Goal: Task Accomplishment & Management: Manage account settings

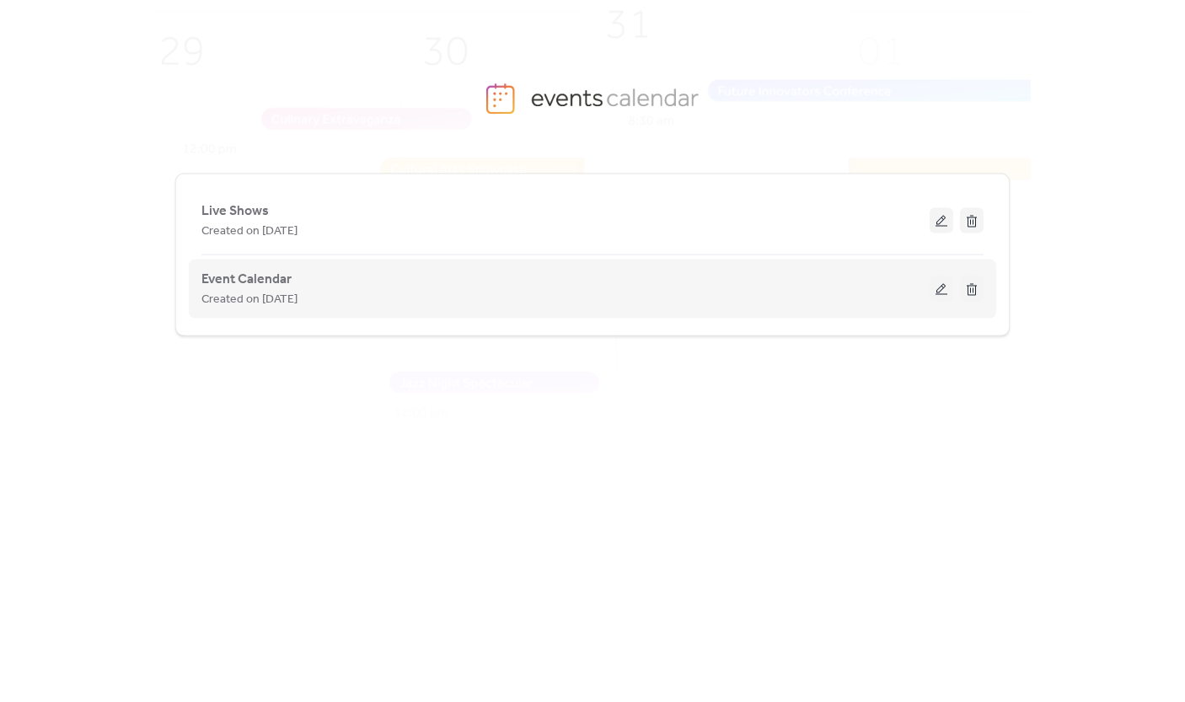
click at [944, 283] on button at bounding box center [941, 288] width 24 height 25
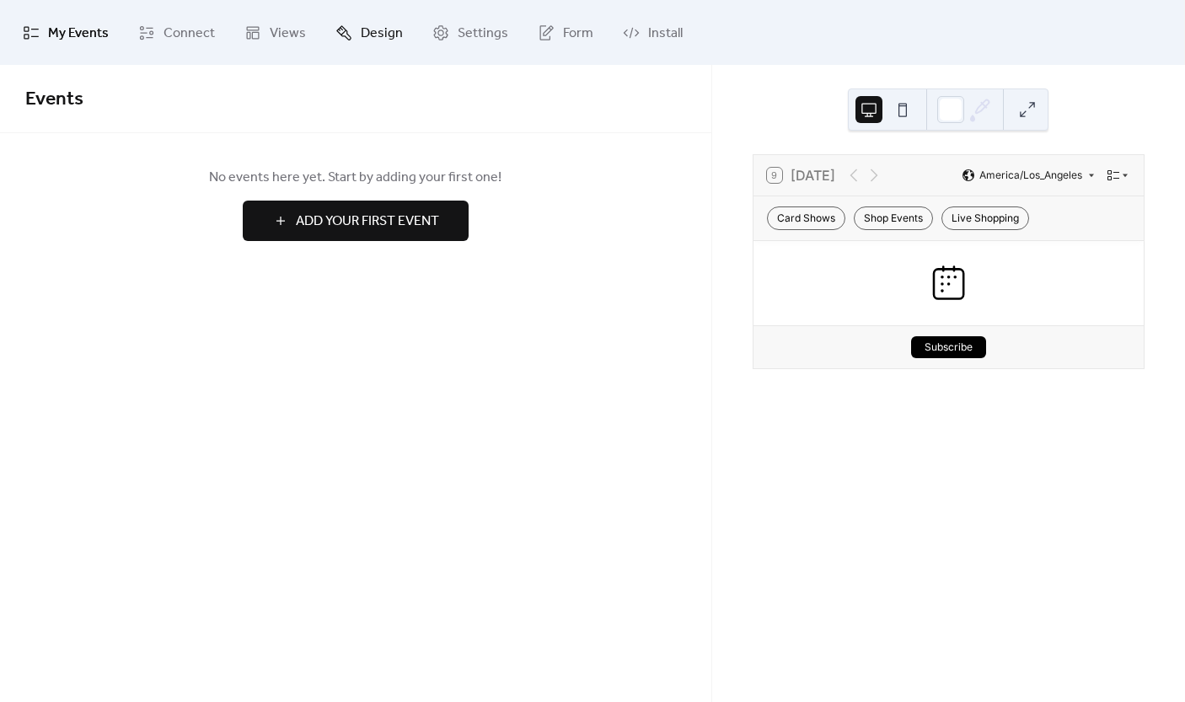
click at [339, 36] on icon at bounding box center [343, 32] width 17 height 17
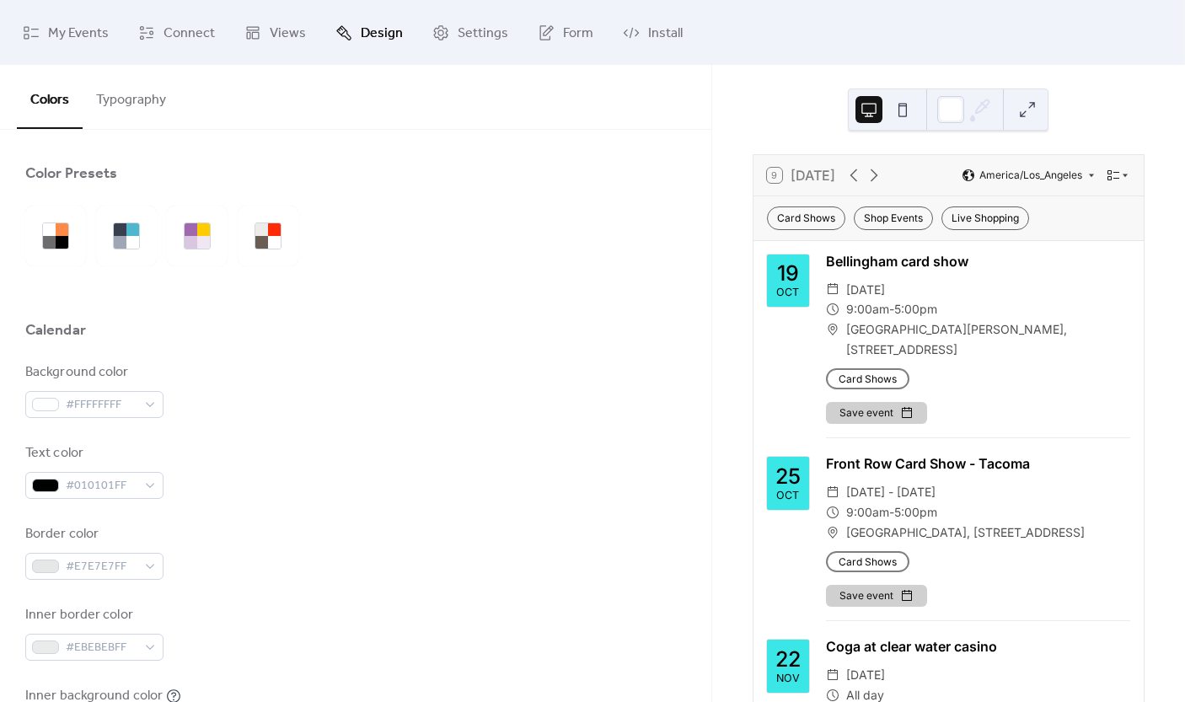
click at [137, 97] on button "Typography" at bounding box center [131, 96] width 97 height 62
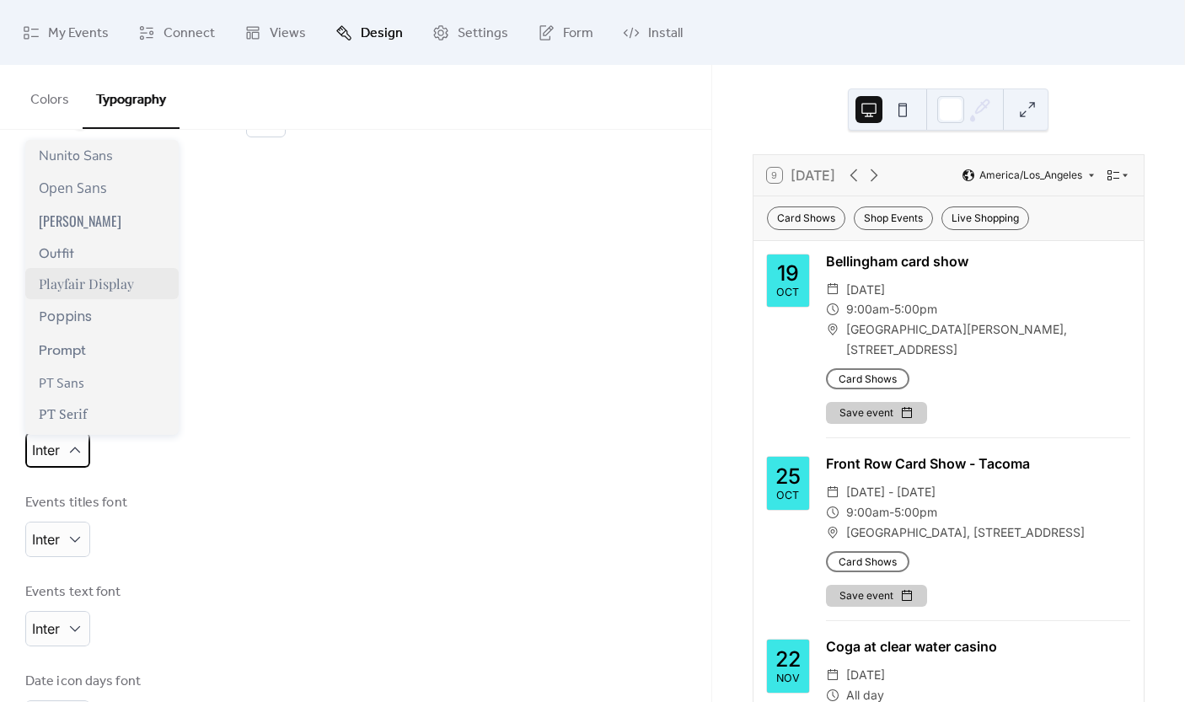
scroll to position [956, 0]
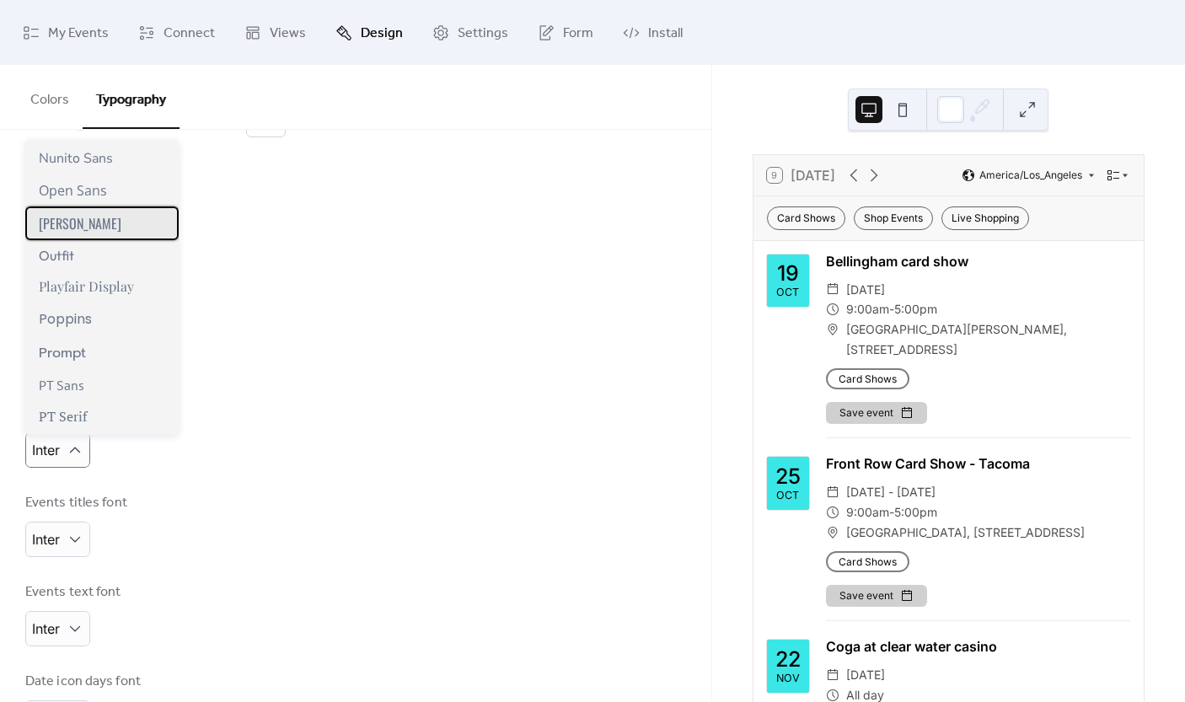
click at [87, 232] on div "[PERSON_NAME]" at bounding box center [101, 223] width 153 height 34
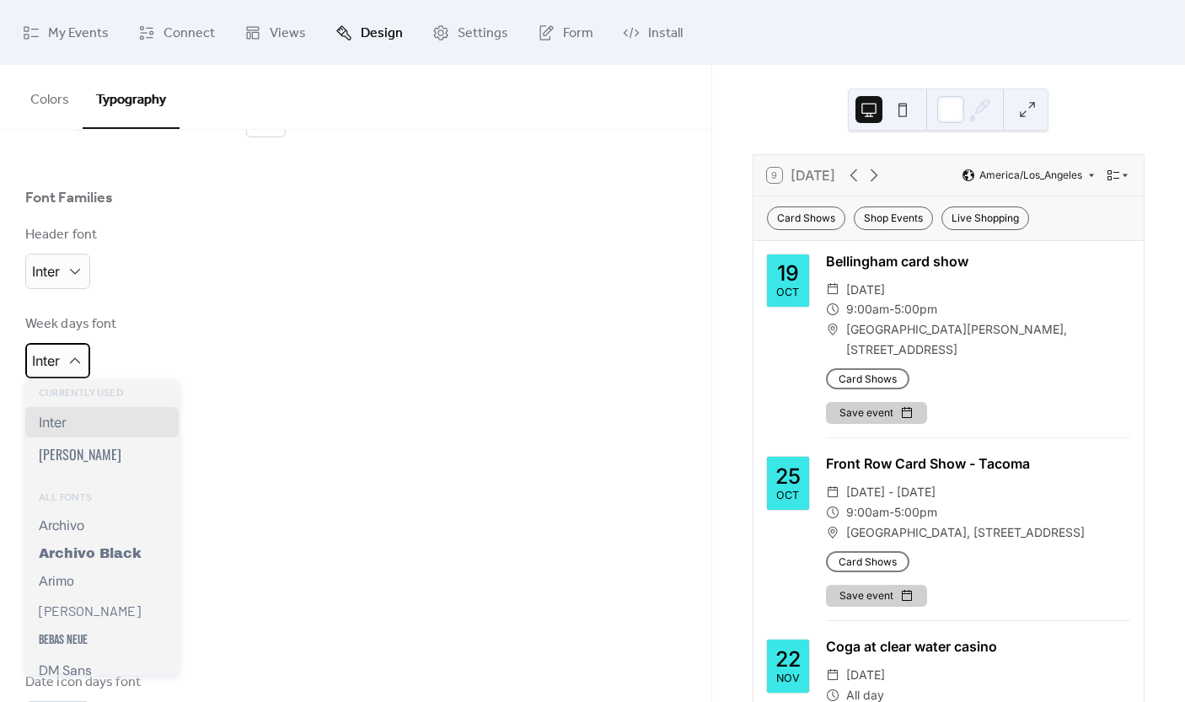
click at [79, 369] on div "Inter" at bounding box center [57, 360] width 65 height 35
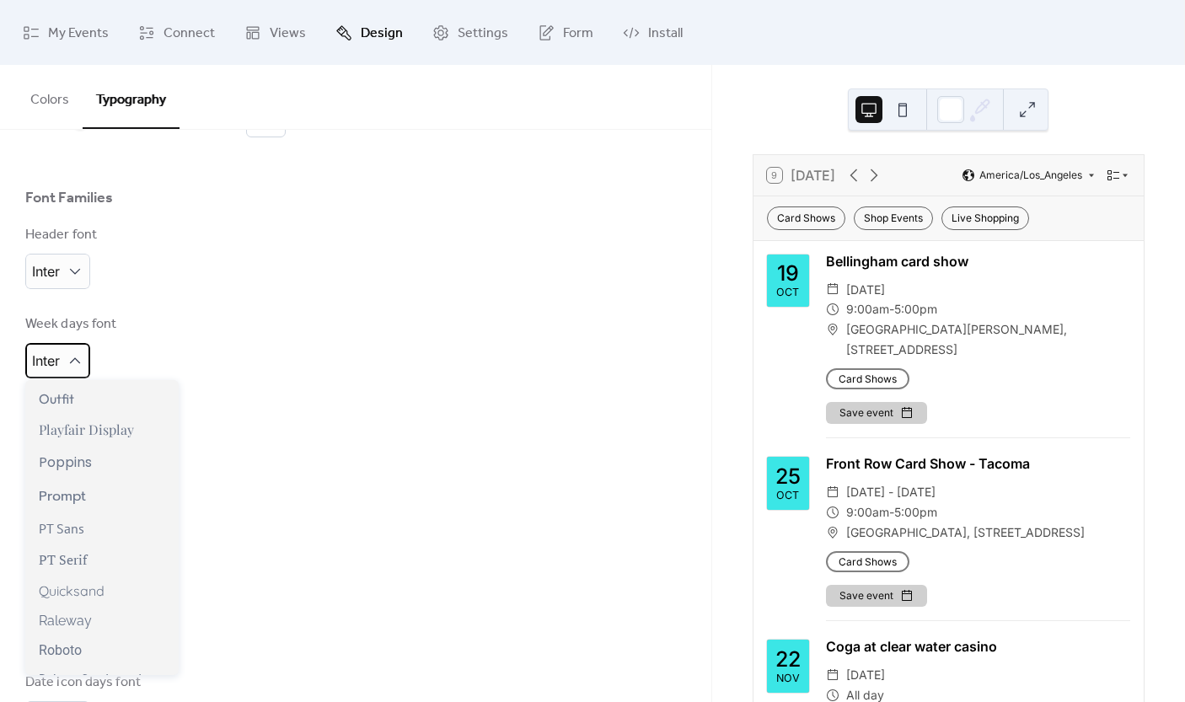
scroll to position [1028, 0]
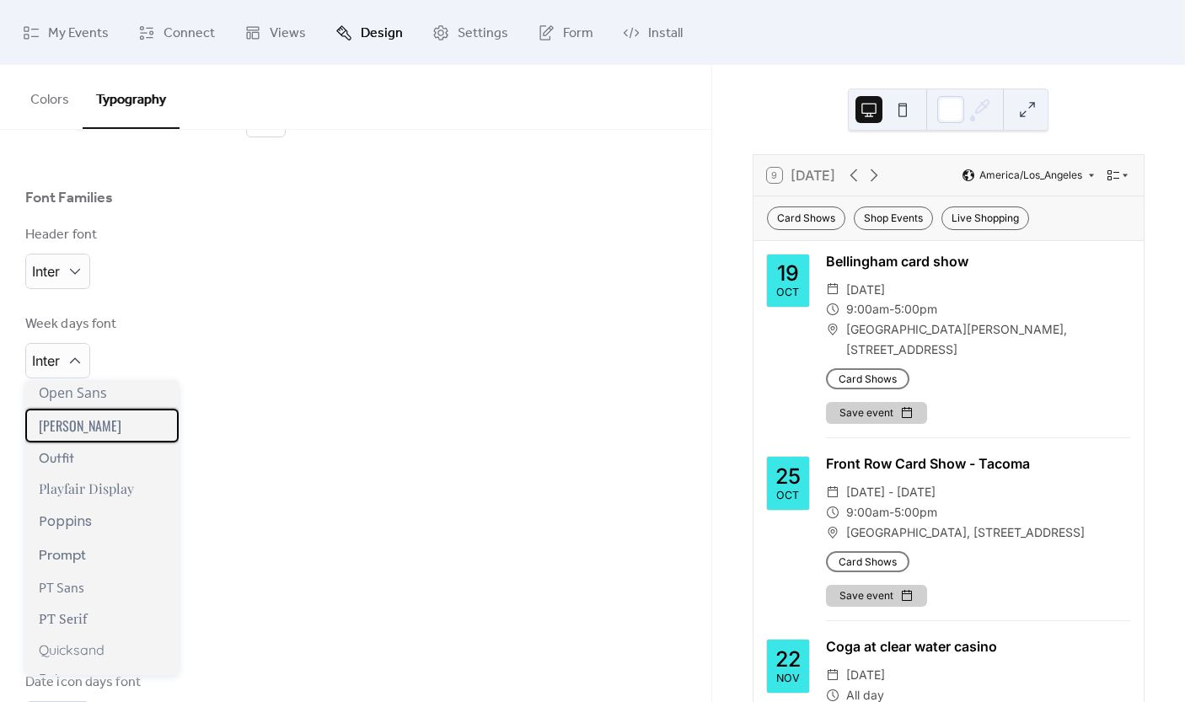
click at [91, 426] on div "[PERSON_NAME]" at bounding box center [101, 426] width 153 height 34
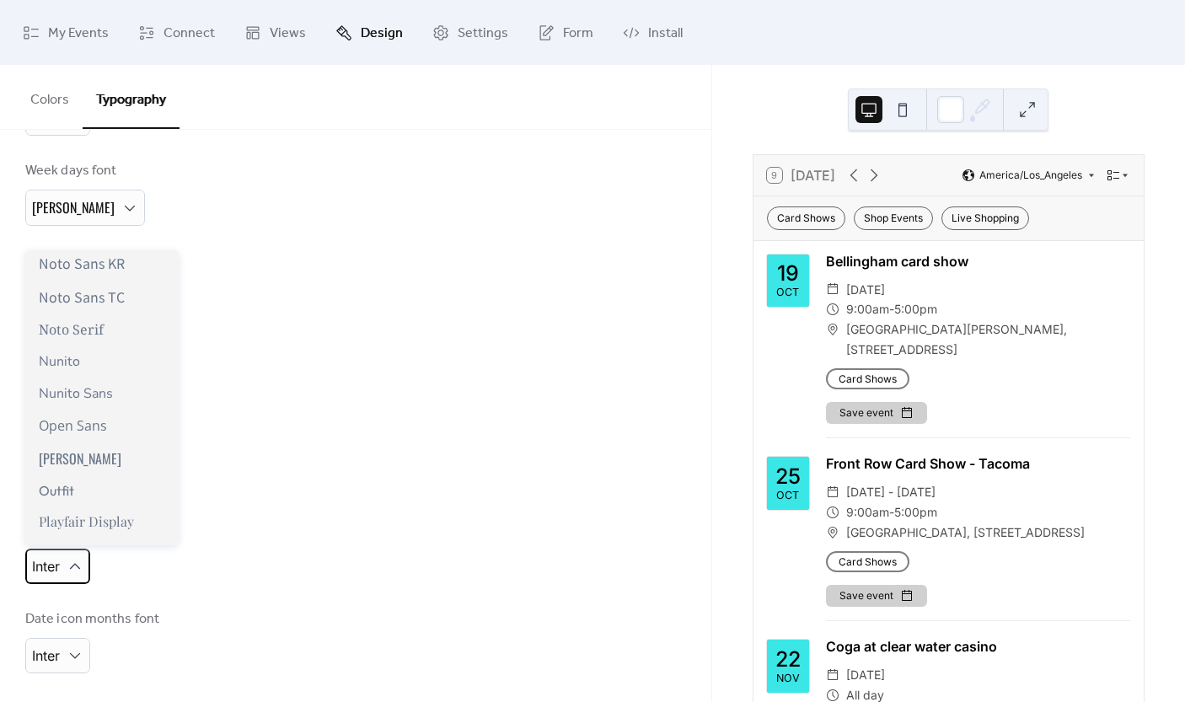
scroll to position [811, 0]
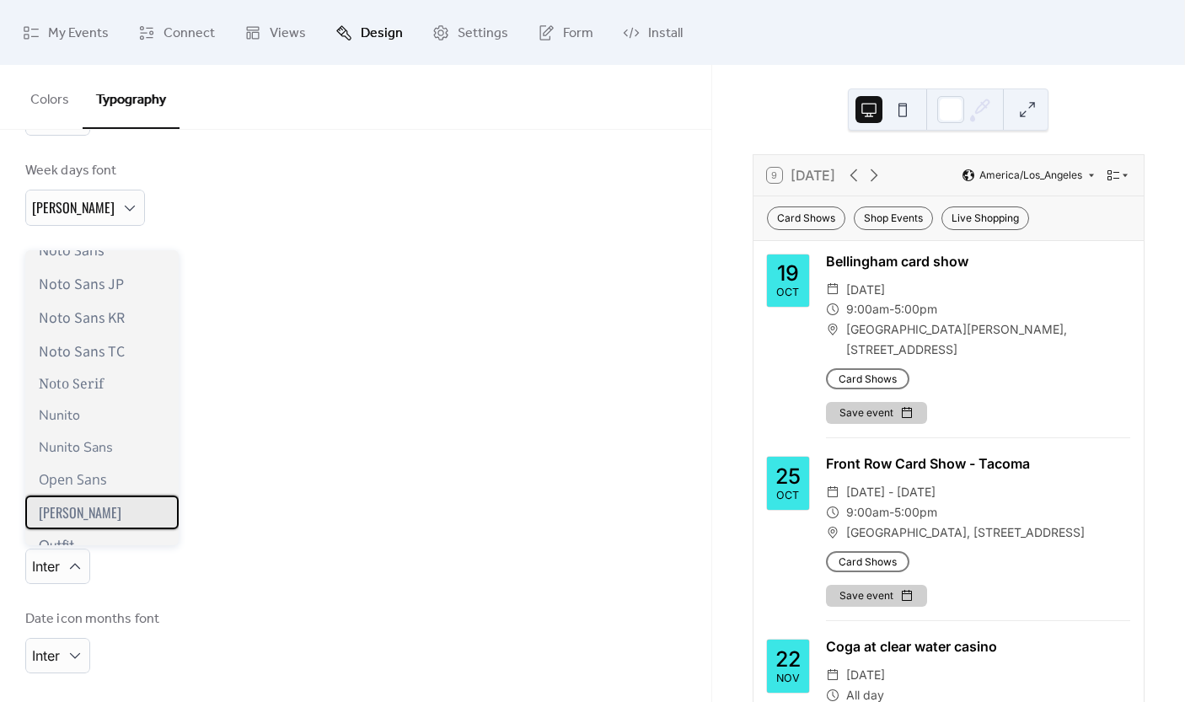
click at [97, 505] on div "[PERSON_NAME]" at bounding box center [101, 512] width 153 height 34
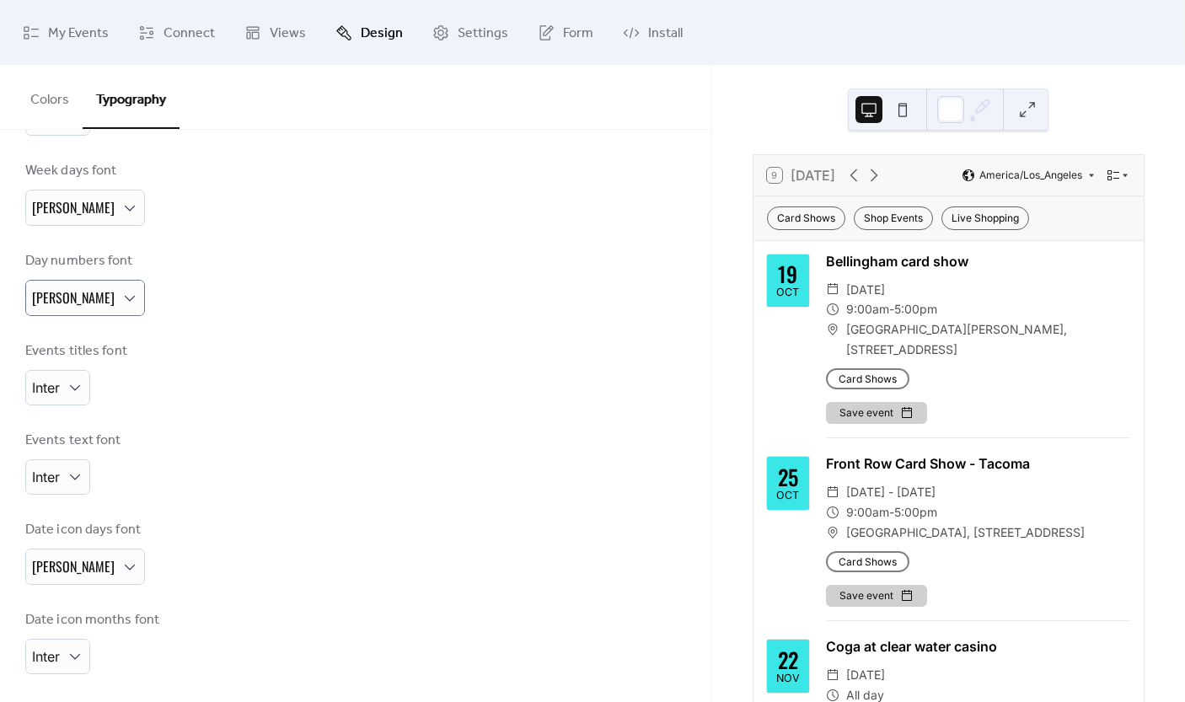
scroll to position [0, 0]
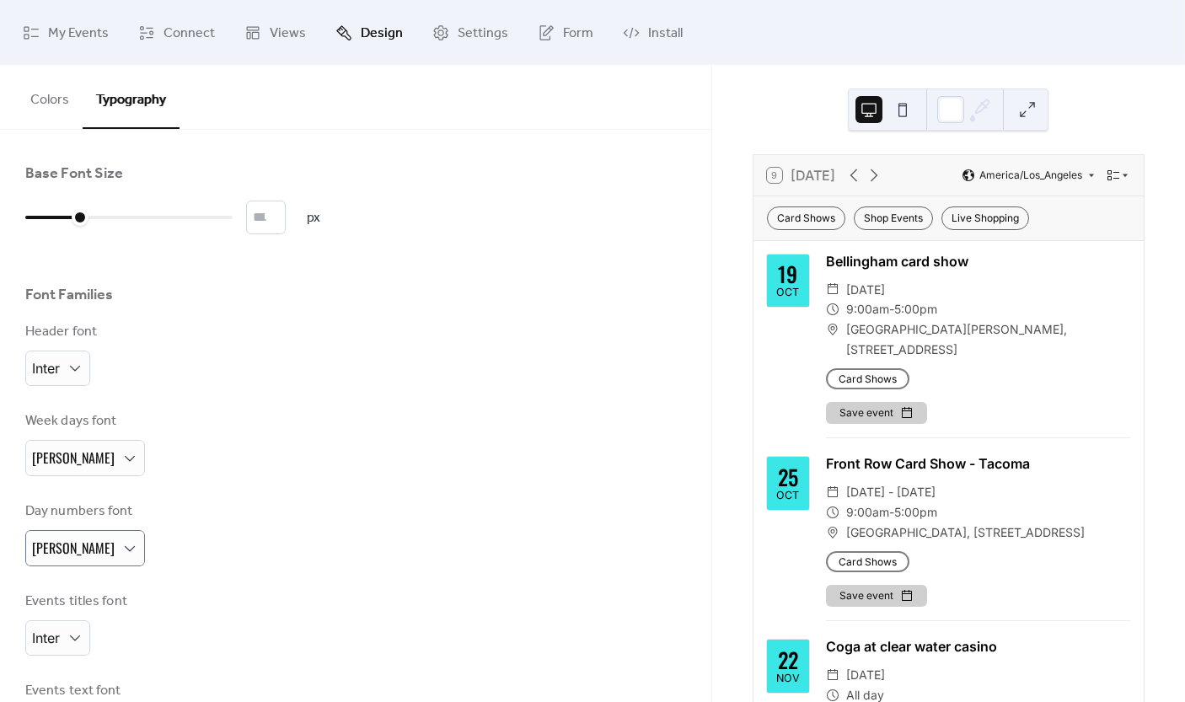
click at [62, 96] on button "Colors" at bounding box center [50, 96] width 66 height 62
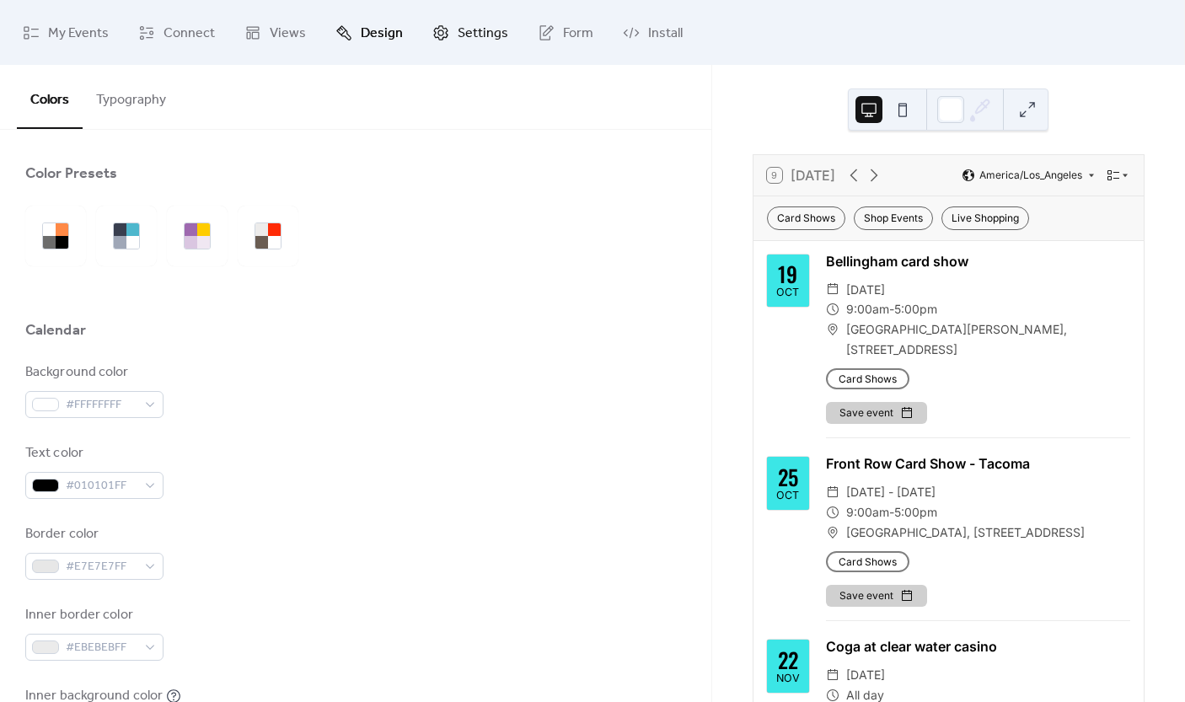
click at [481, 20] on span "Settings" at bounding box center [482, 33] width 51 height 26
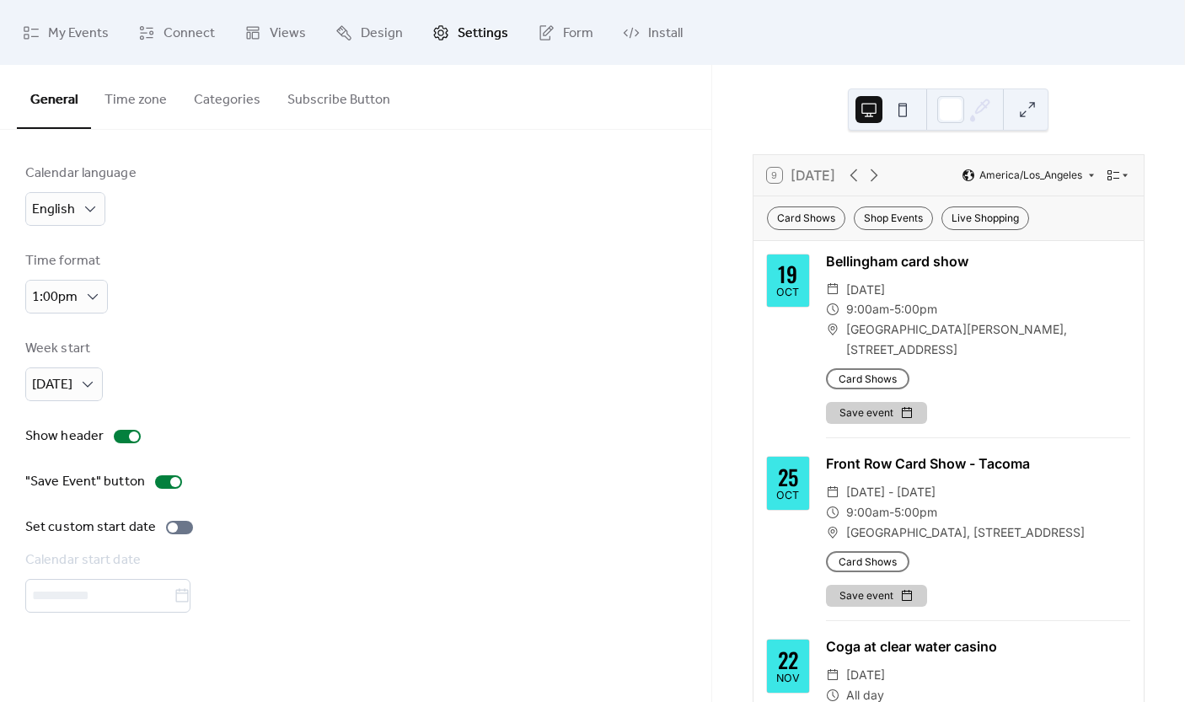
click at [250, 99] on button "Categories" at bounding box center [227, 96] width 94 height 62
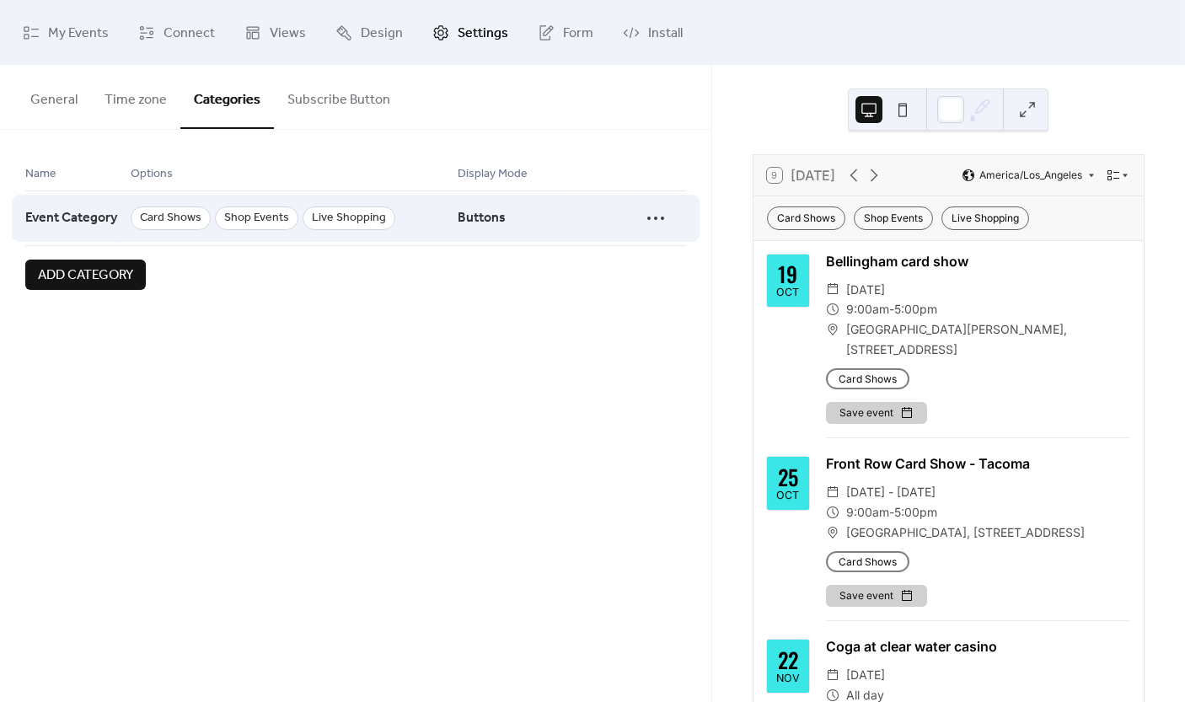
click at [364, 213] on span "Live Shopping" at bounding box center [348, 218] width 93 height 24
click at [644, 220] on icon at bounding box center [655, 218] width 27 height 27
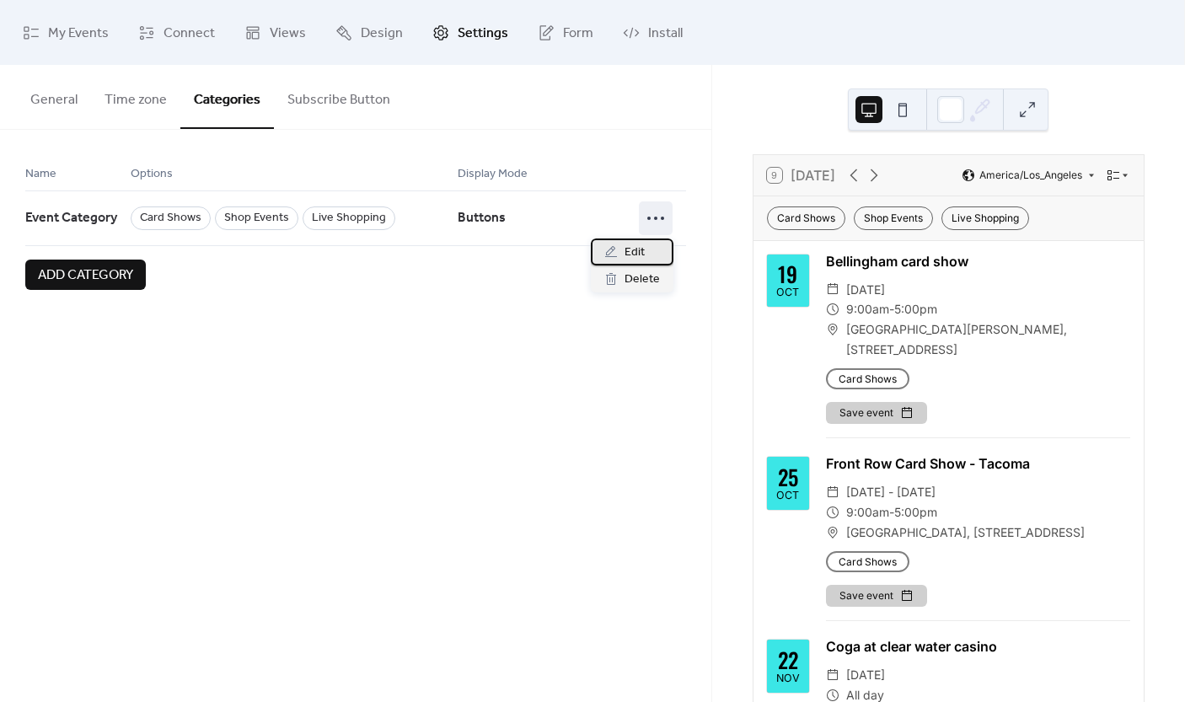
click at [643, 243] on span "Edit" at bounding box center [634, 253] width 20 height 20
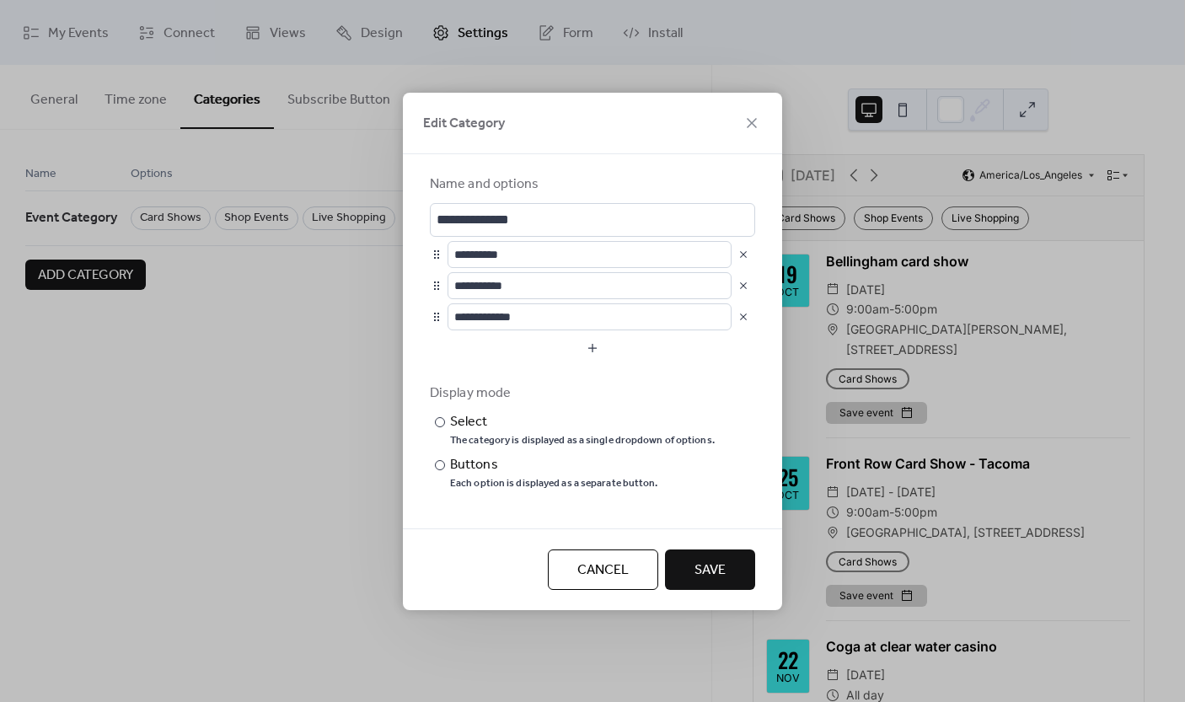
click at [739, 320] on button "button" at bounding box center [743, 317] width 24 height 24
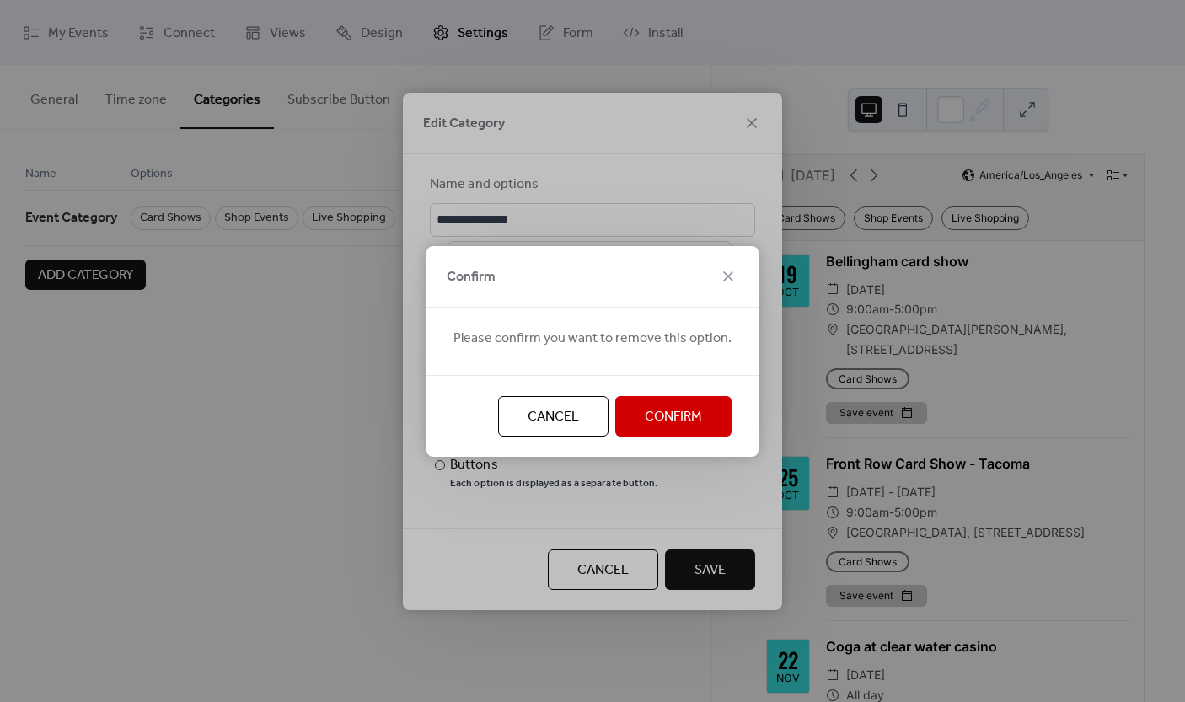
drag, startPoint x: 673, startPoint y: 431, endPoint x: 698, endPoint y: 491, distance: 65.7
click at [673, 430] on button "Confirm" at bounding box center [673, 416] width 116 height 40
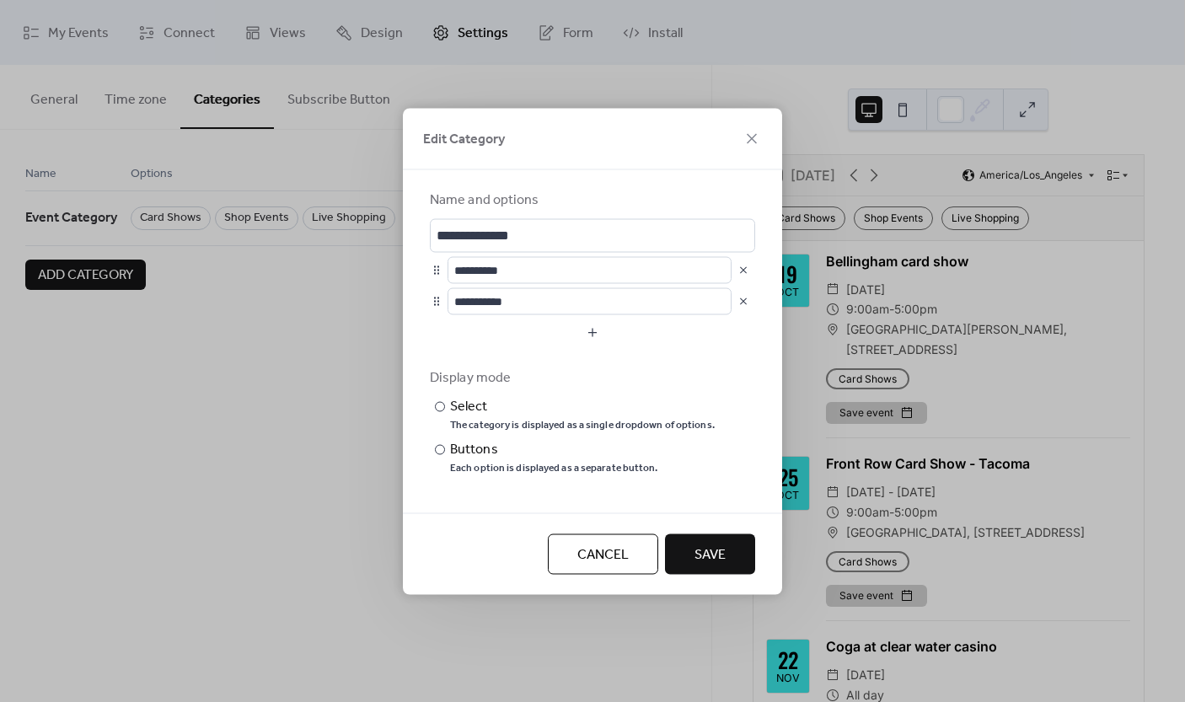
click at [717, 559] on span "Save" at bounding box center [709, 554] width 31 height 20
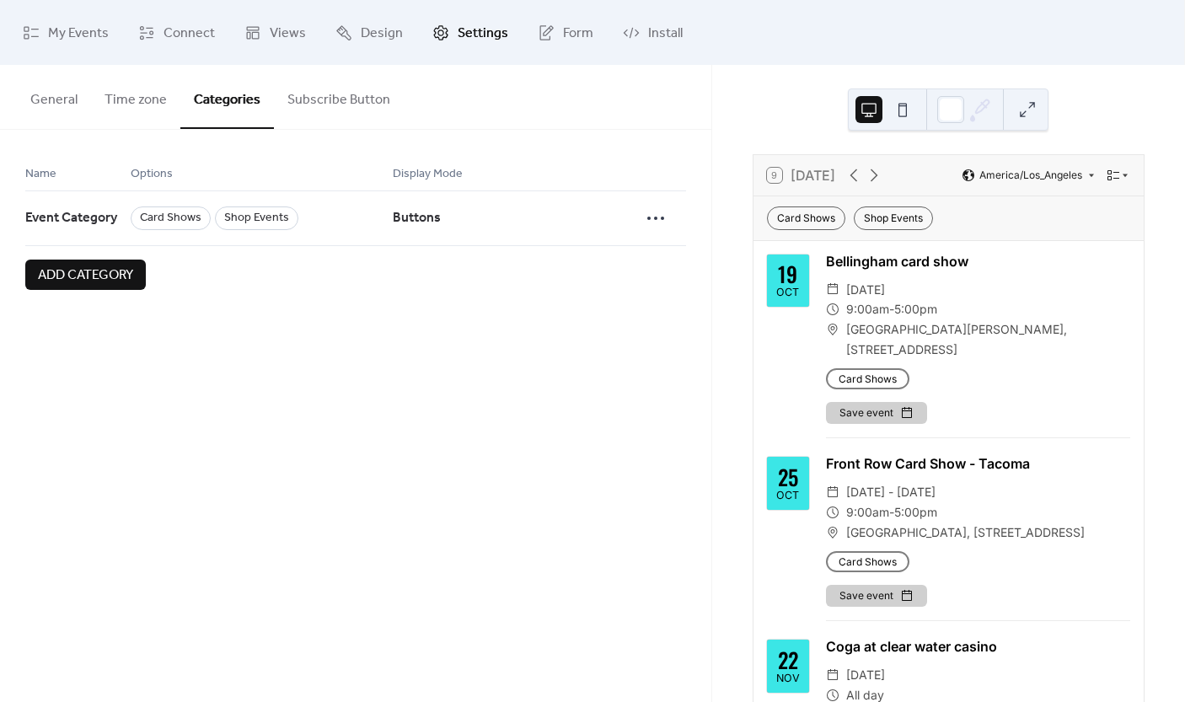
click at [292, 104] on button "Subscribe Button" at bounding box center [339, 96] width 130 height 62
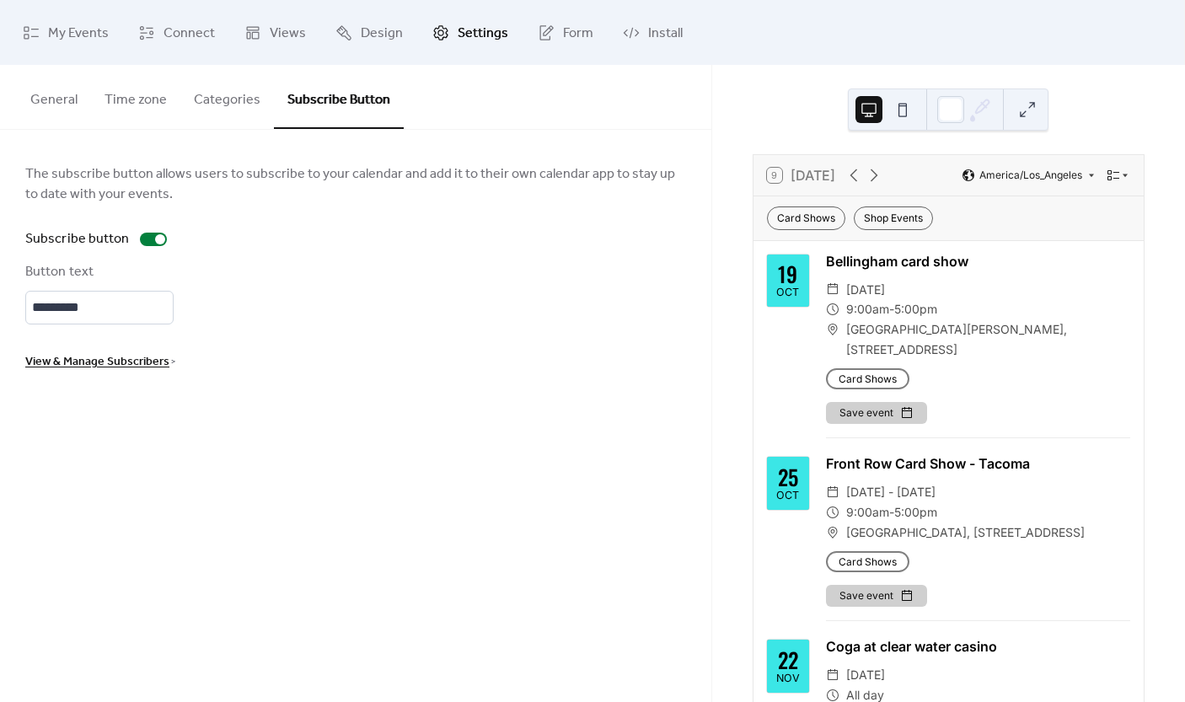
click at [66, 104] on button "General" at bounding box center [54, 96] width 74 height 62
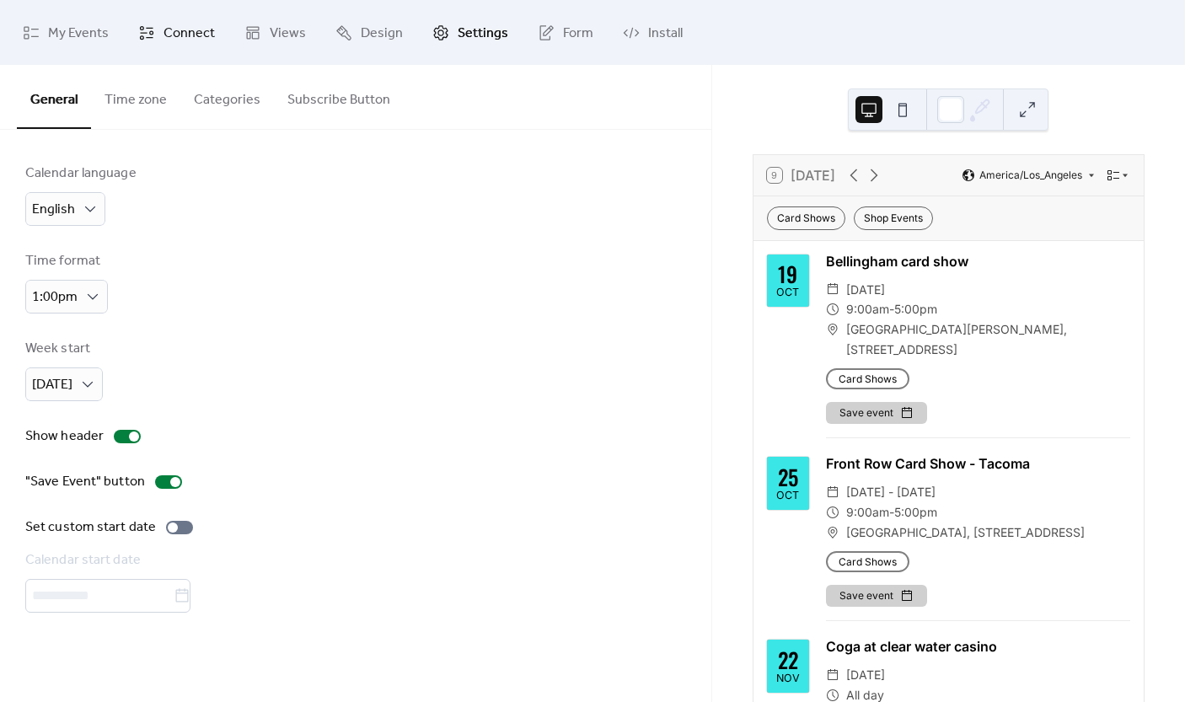
click at [202, 43] on span "Connect" at bounding box center [188, 33] width 51 height 26
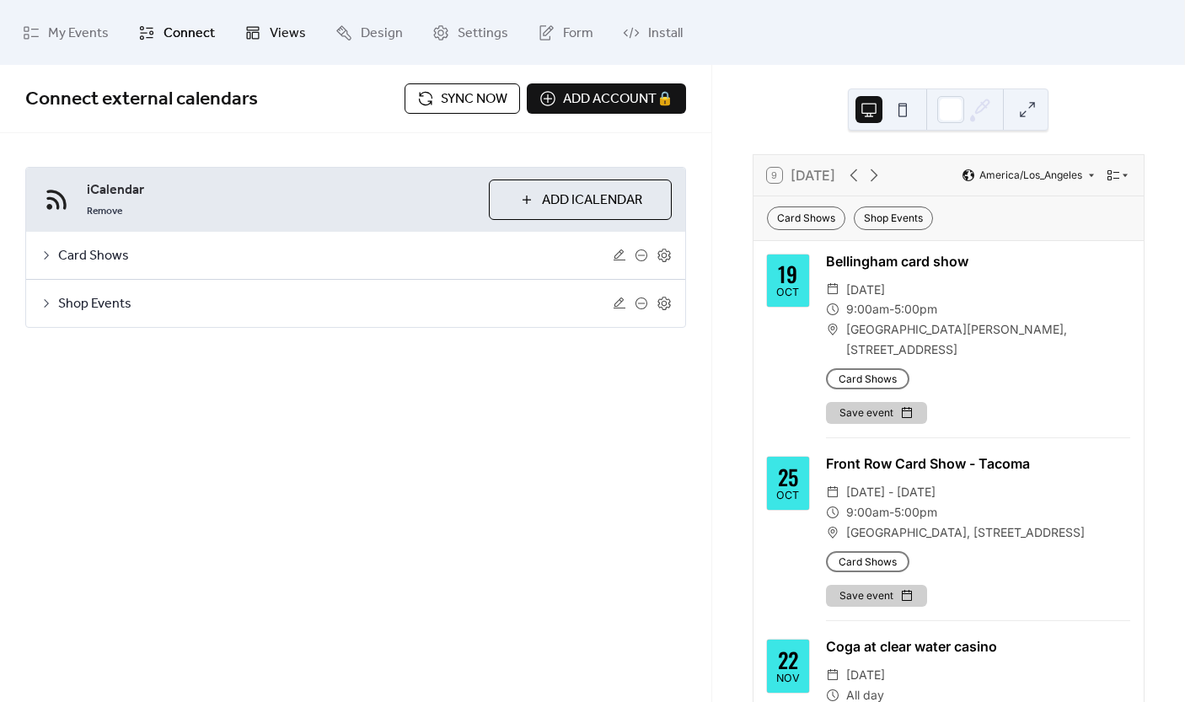
click at [276, 39] on span "Views" at bounding box center [288, 33] width 36 height 26
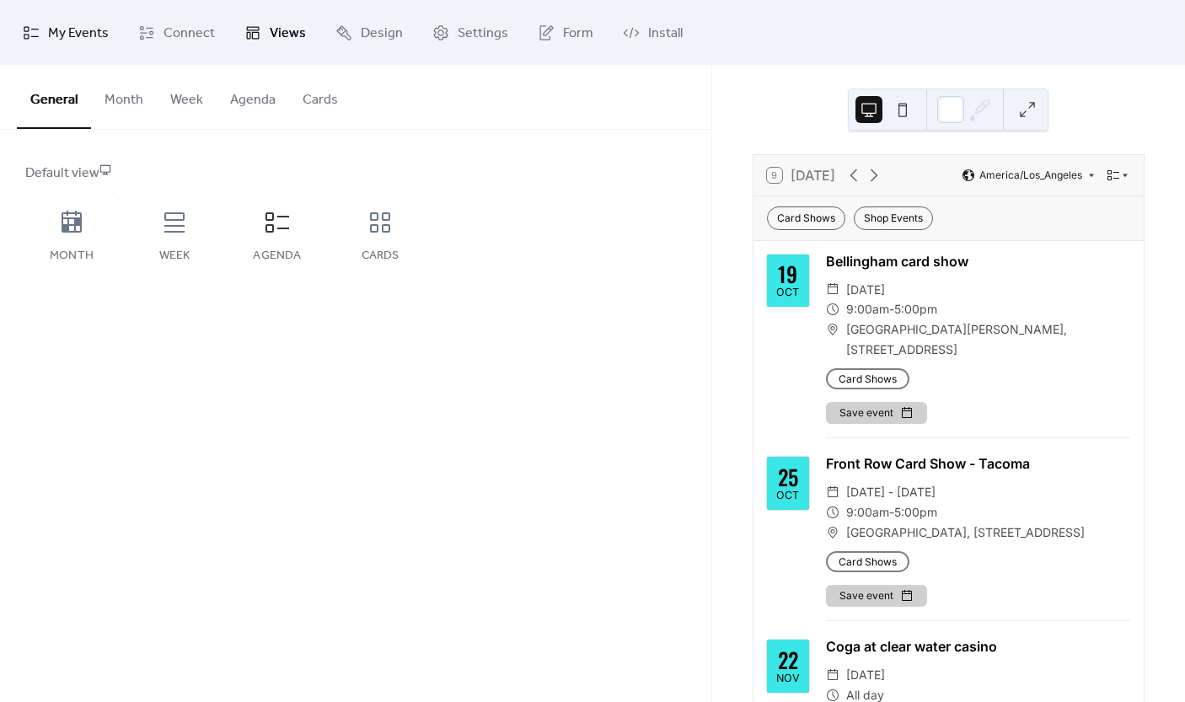
drag, startPoint x: 86, startPoint y: 36, endPoint x: 94, endPoint y: 37, distance: 8.5
click at [86, 36] on span "My Events" at bounding box center [78, 33] width 61 height 26
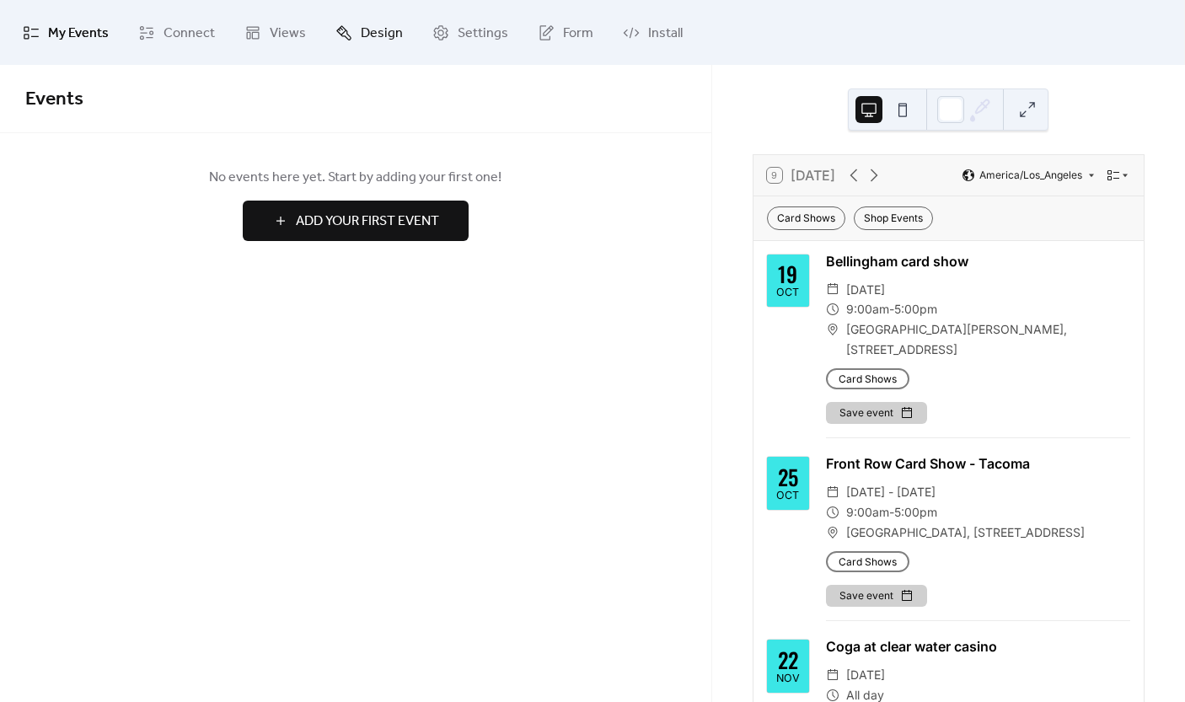
click at [354, 34] on link "Design" at bounding box center [369, 32] width 93 height 51
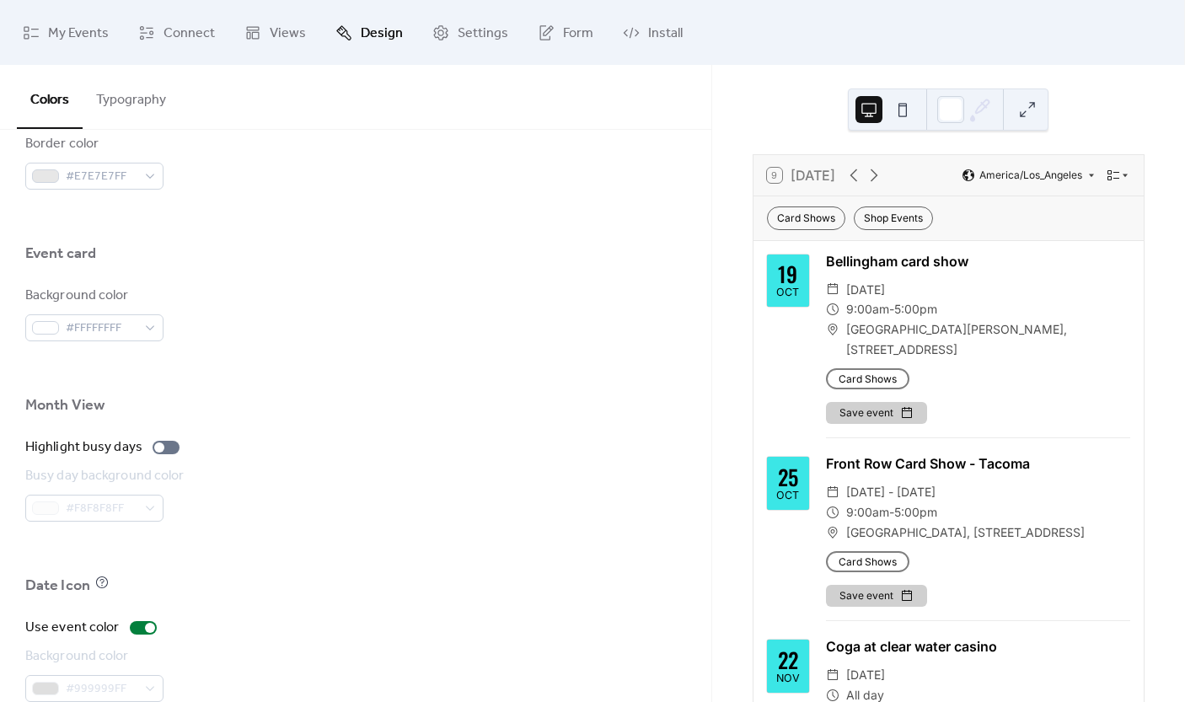
scroll to position [1059, 0]
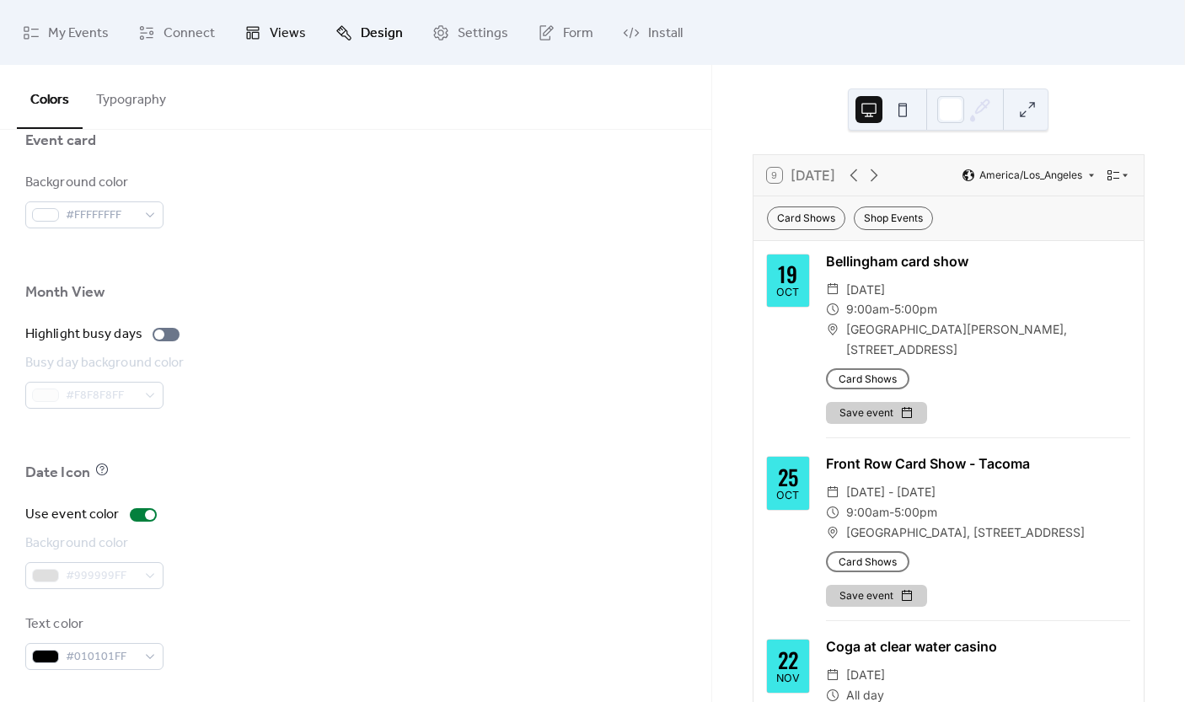
click at [289, 24] on span "Views" at bounding box center [288, 33] width 36 height 26
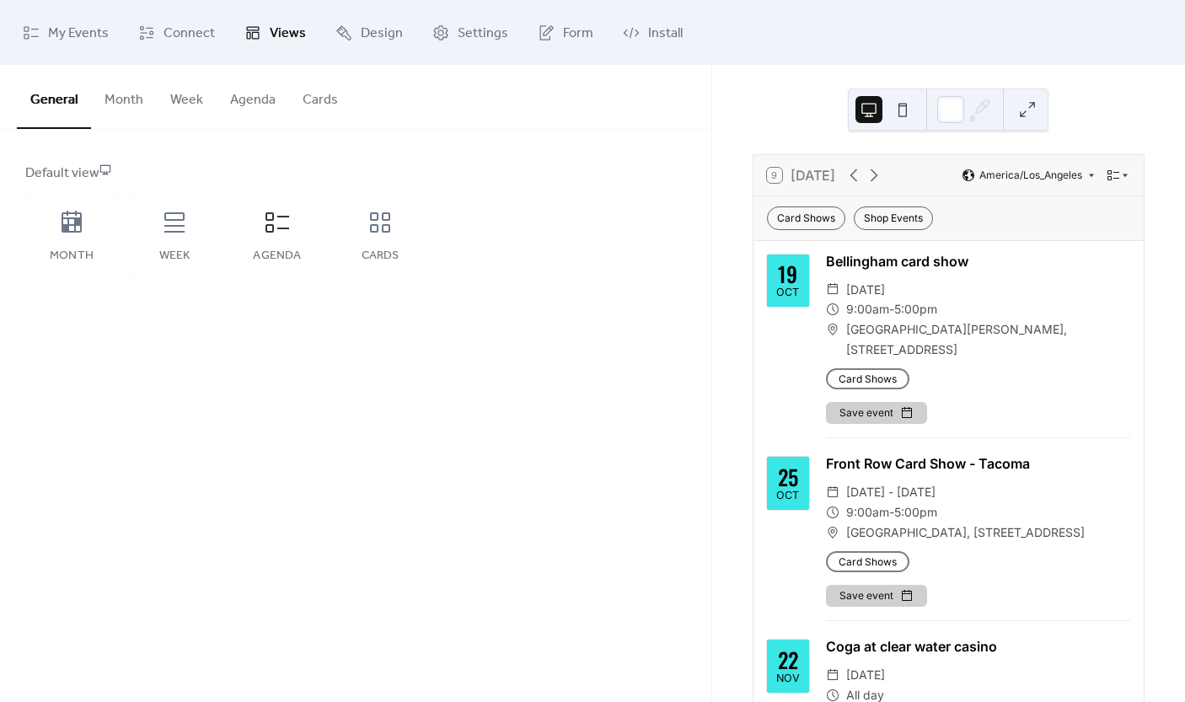
click at [254, 101] on button "Agenda" at bounding box center [253, 96] width 72 height 62
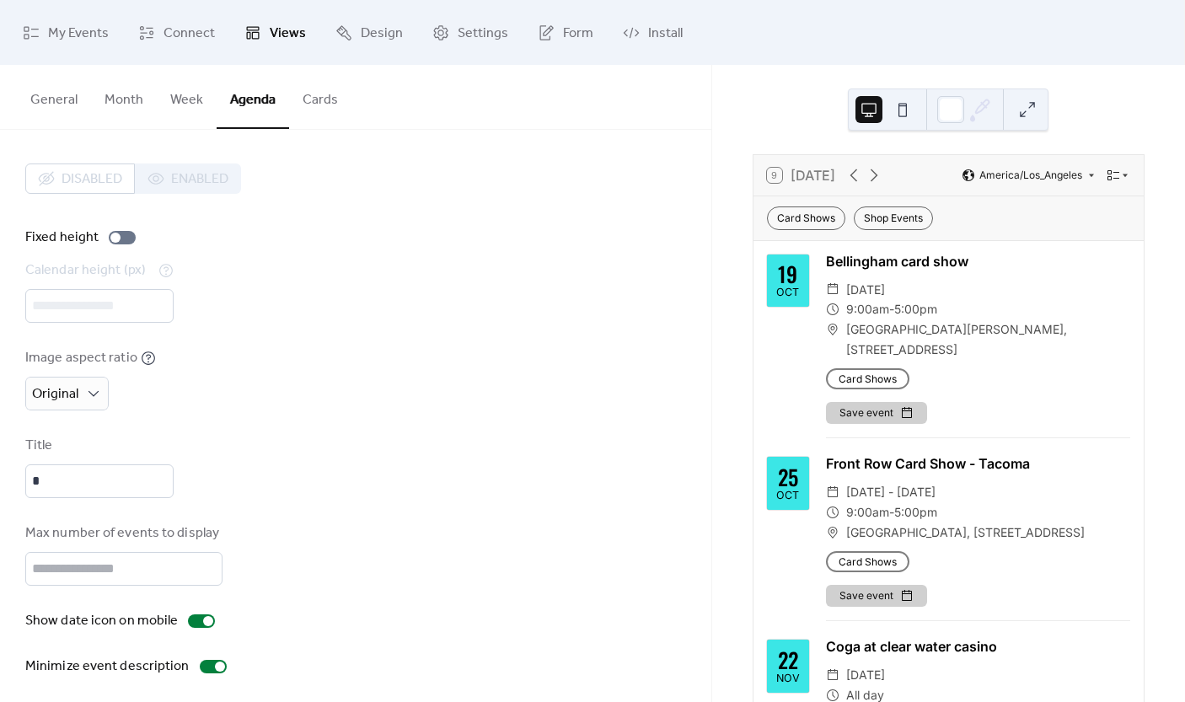
scroll to position [7, 0]
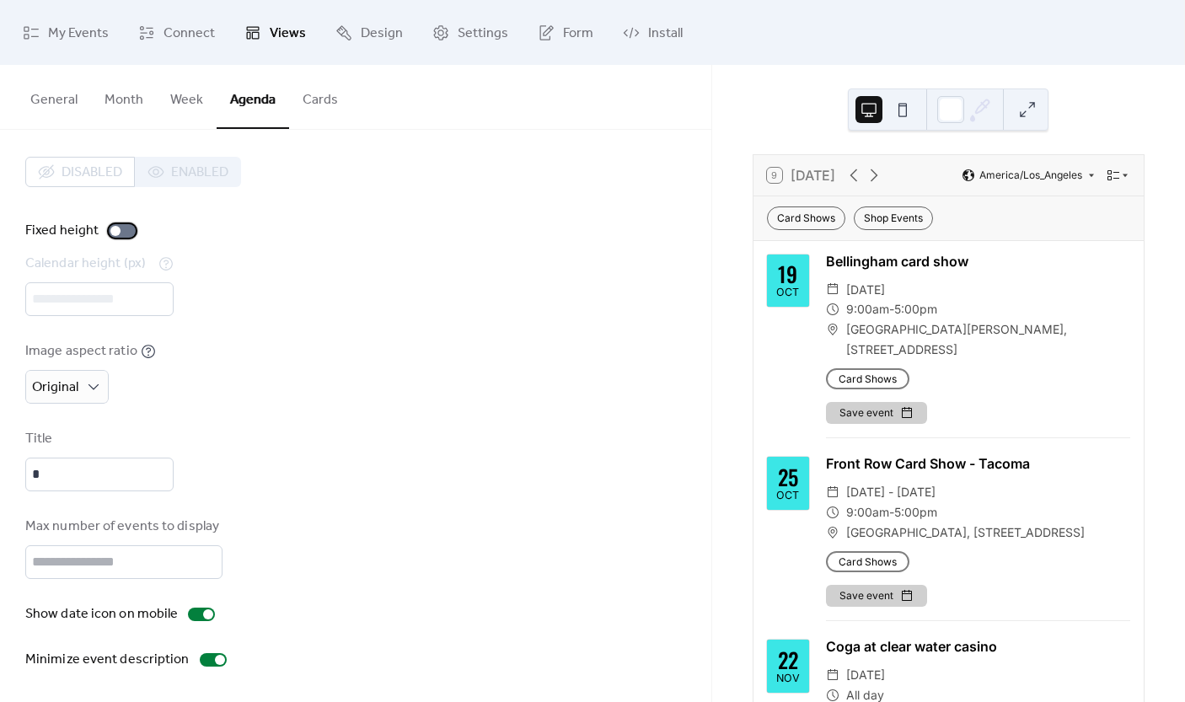
click at [119, 233] on div at bounding box center [122, 230] width 27 height 13
